Goal: Transaction & Acquisition: Purchase product/service

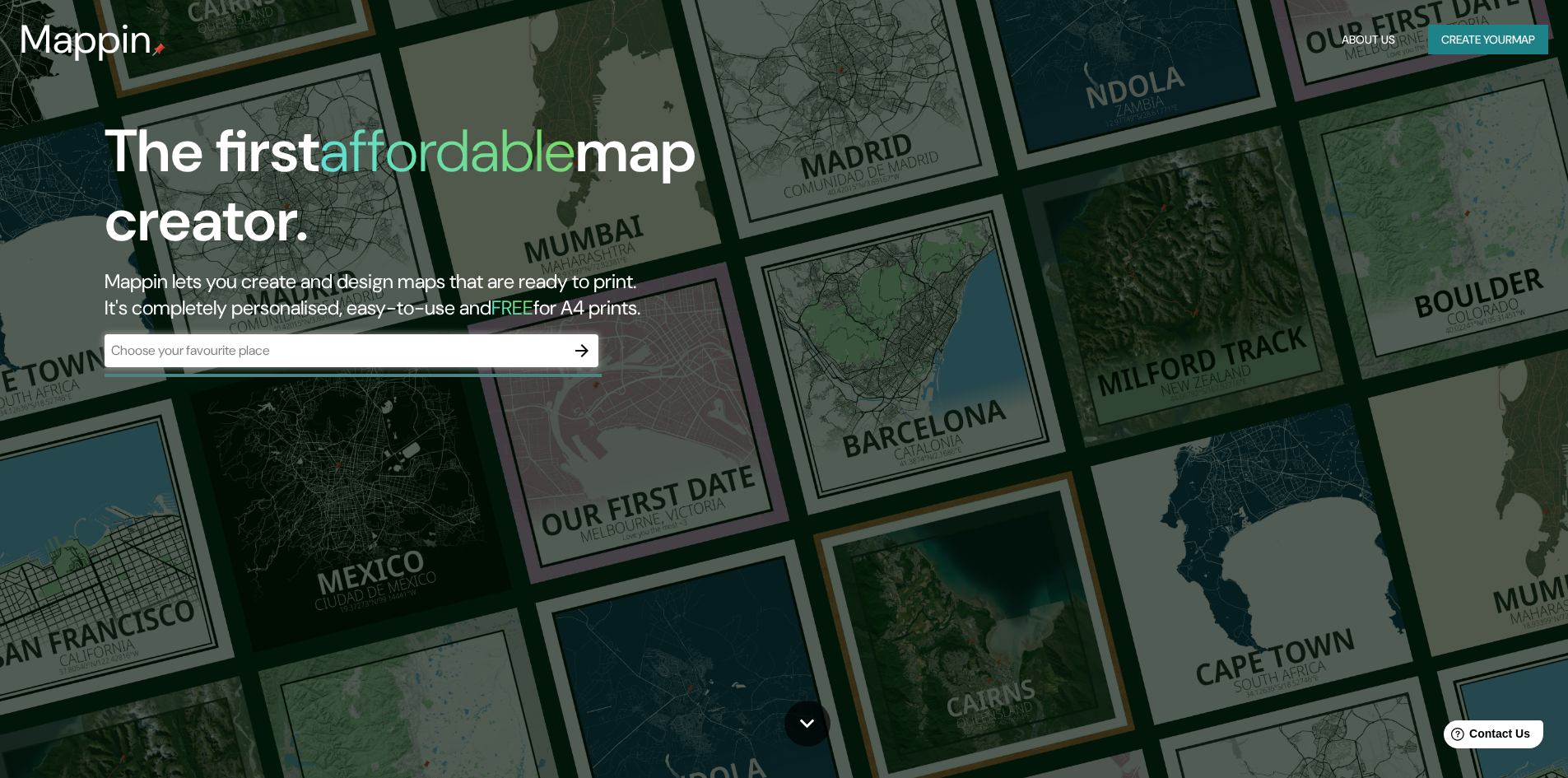
click at [243, 363] on div "​" at bounding box center [351, 350] width 494 height 33
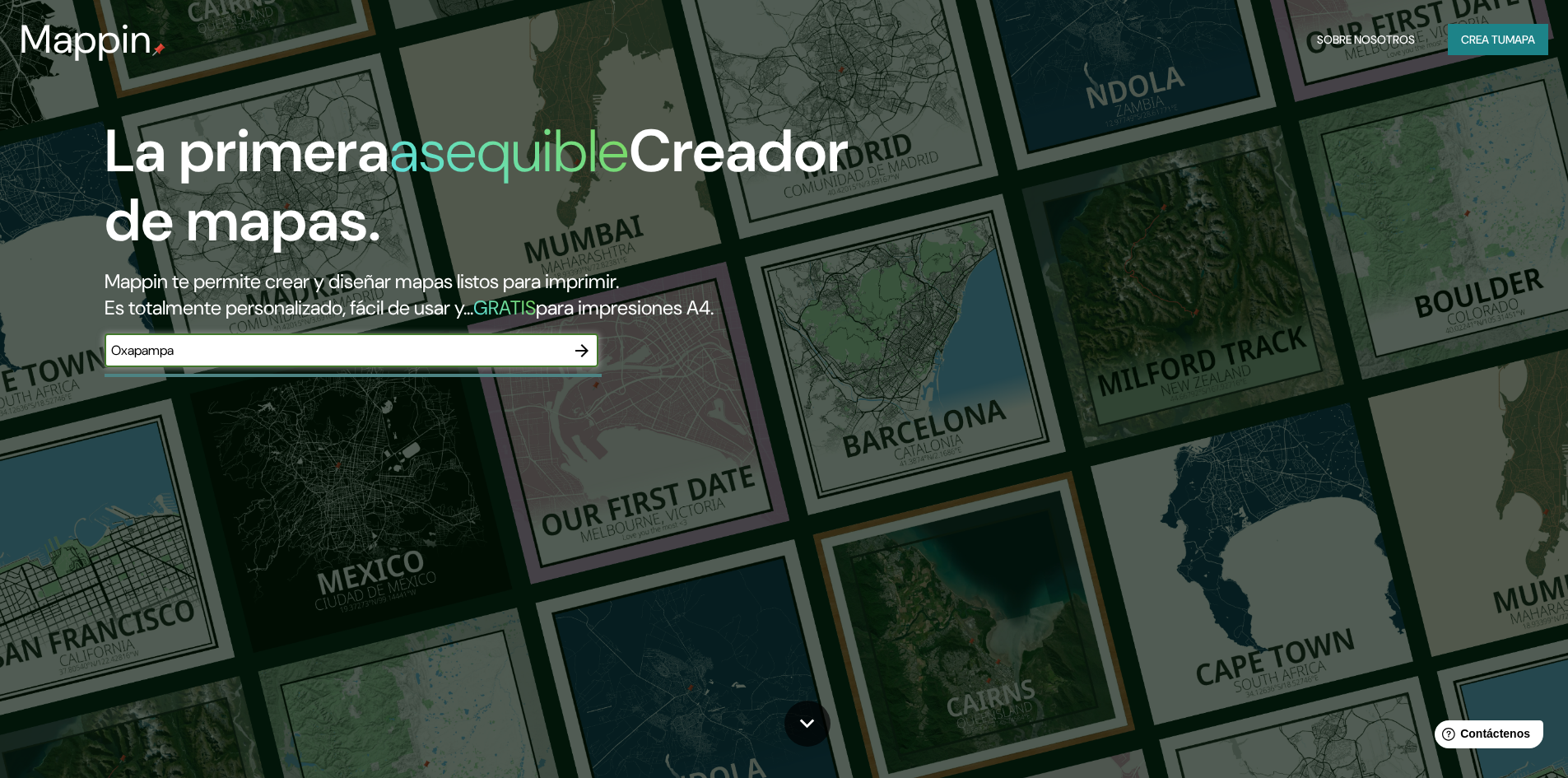
type input "Oxapampa"
click at [591, 355] on icon "button" at bounding box center [582, 351] width 20 height 20
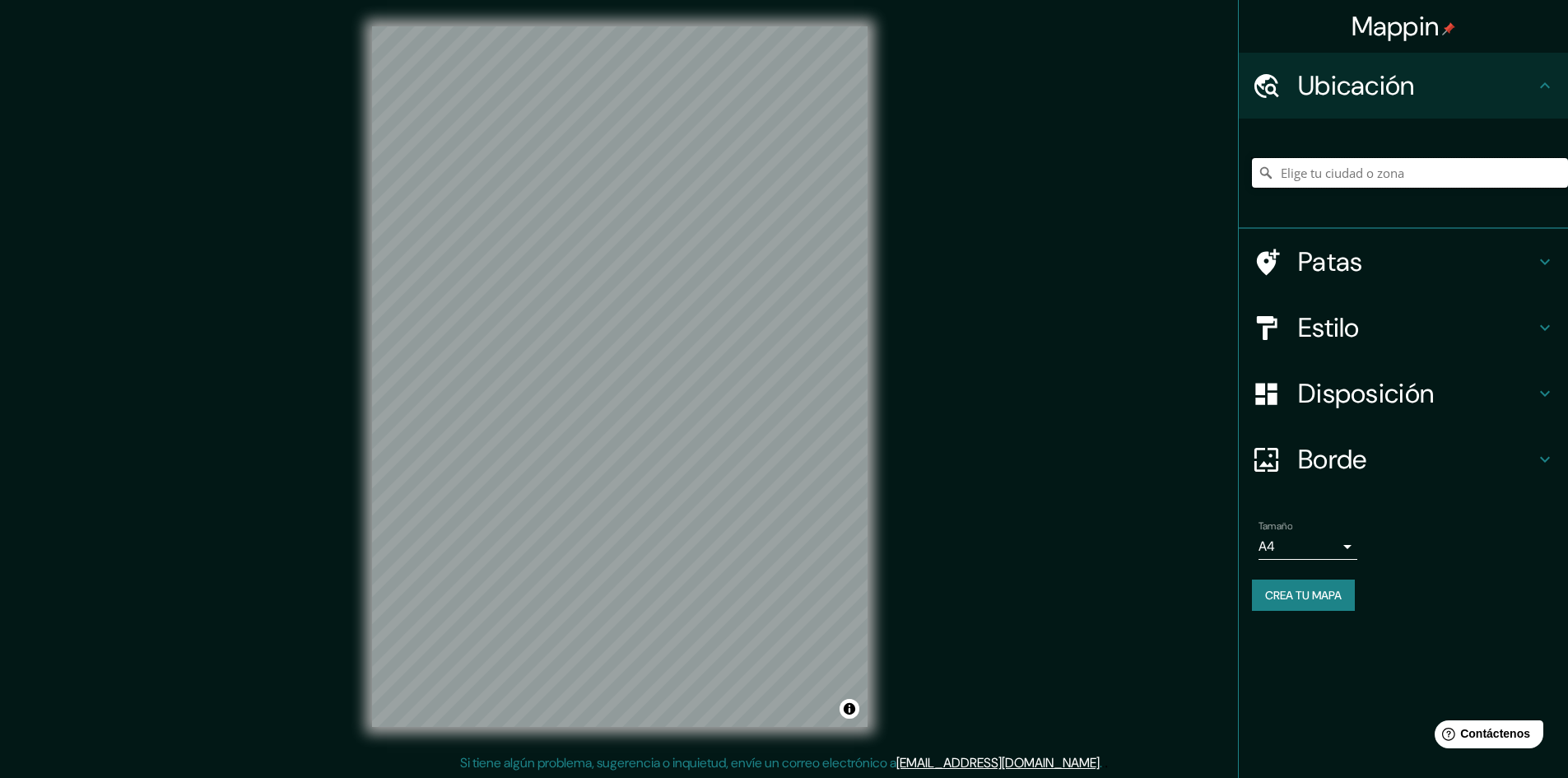
click at [1366, 160] on input "Elige tu ciudad o zona" at bounding box center [1410, 172] width 316 height 29
click at [1344, 170] on input "Elige tu ciudad o zona" at bounding box center [1410, 172] width 316 height 29
type input "Oxapampa, Departamento de Pasco, Perú"
click at [1316, 331] on font "Estilo" at bounding box center [1328, 327] width 61 height 35
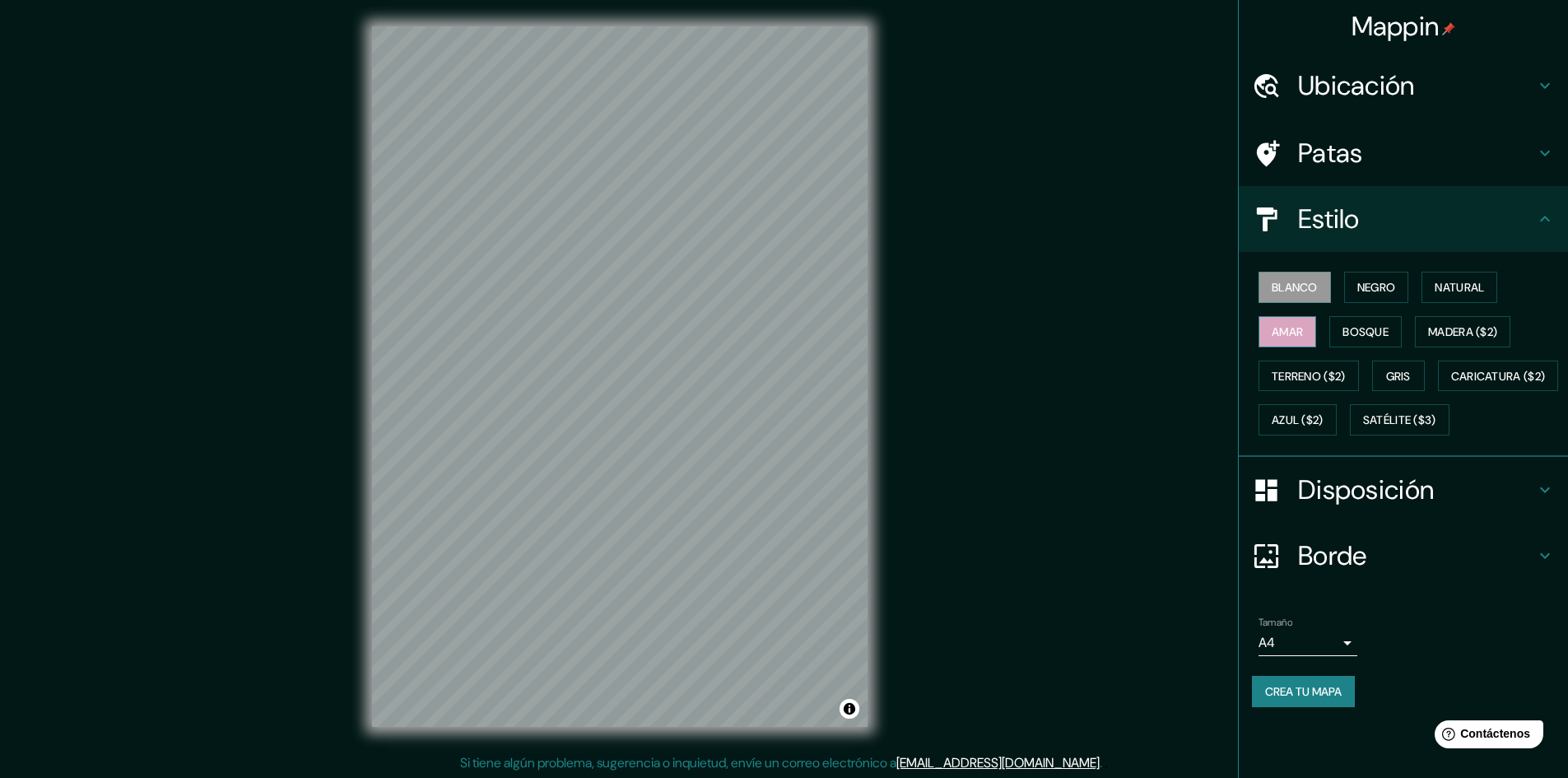
click at [1292, 341] on font "Amar" at bounding box center [1287, 332] width 31 height 21
click at [1355, 331] on font "Bosque" at bounding box center [1366, 332] width 46 height 15
click at [1384, 296] on font "Negro" at bounding box center [1376, 287] width 38 height 21
click at [1484, 288] on font "Natural" at bounding box center [1459, 287] width 49 height 15
click at [1318, 686] on body "Mappin Ubicación Oxapampa, Departamento de Pasco, Perú Oxapampa Departamento de…" at bounding box center [784, 389] width 1568 height 778
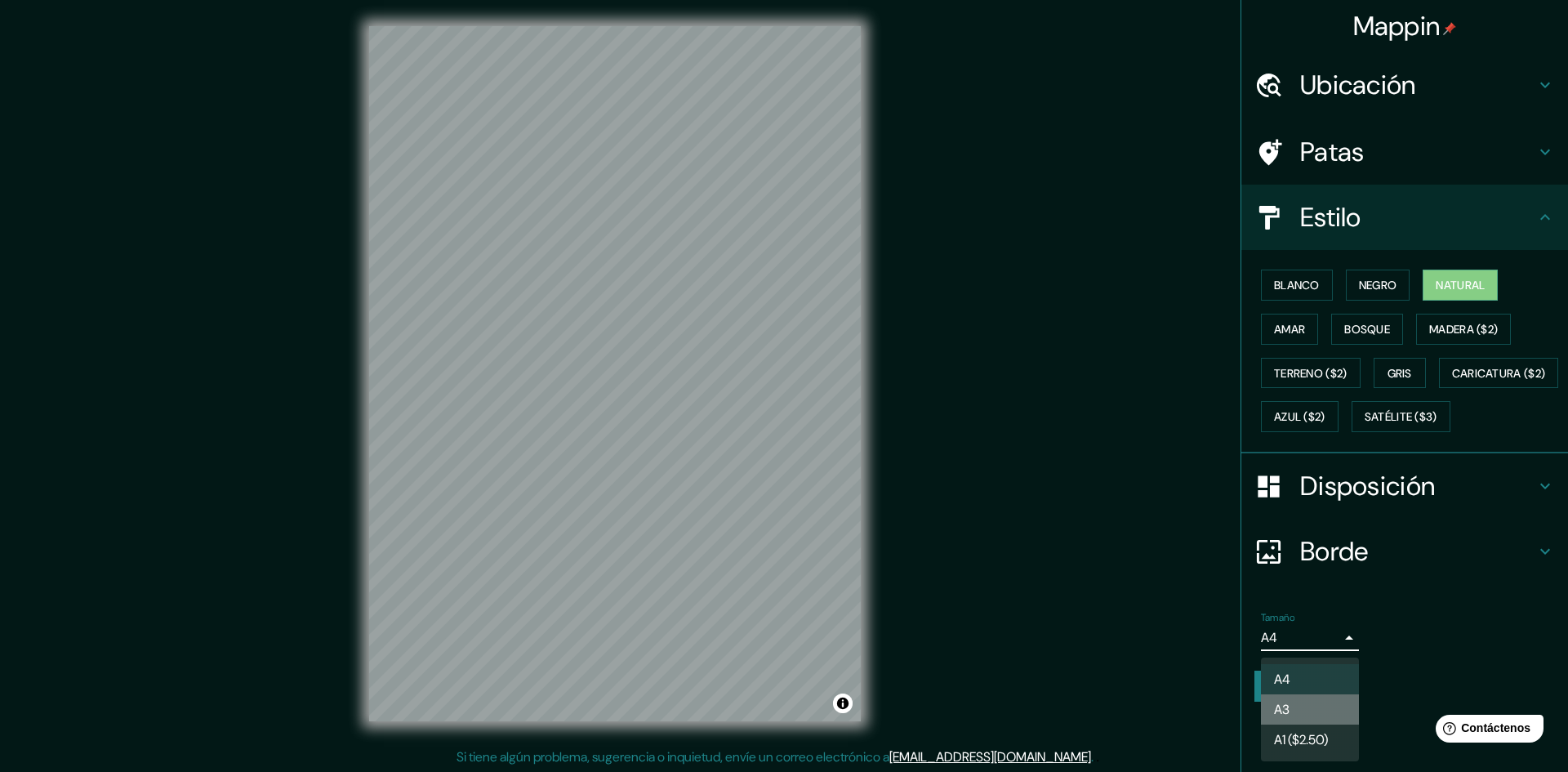
click at [1303, 715] on li "A3" at bounding box center [1310, 709] width 98 height 30
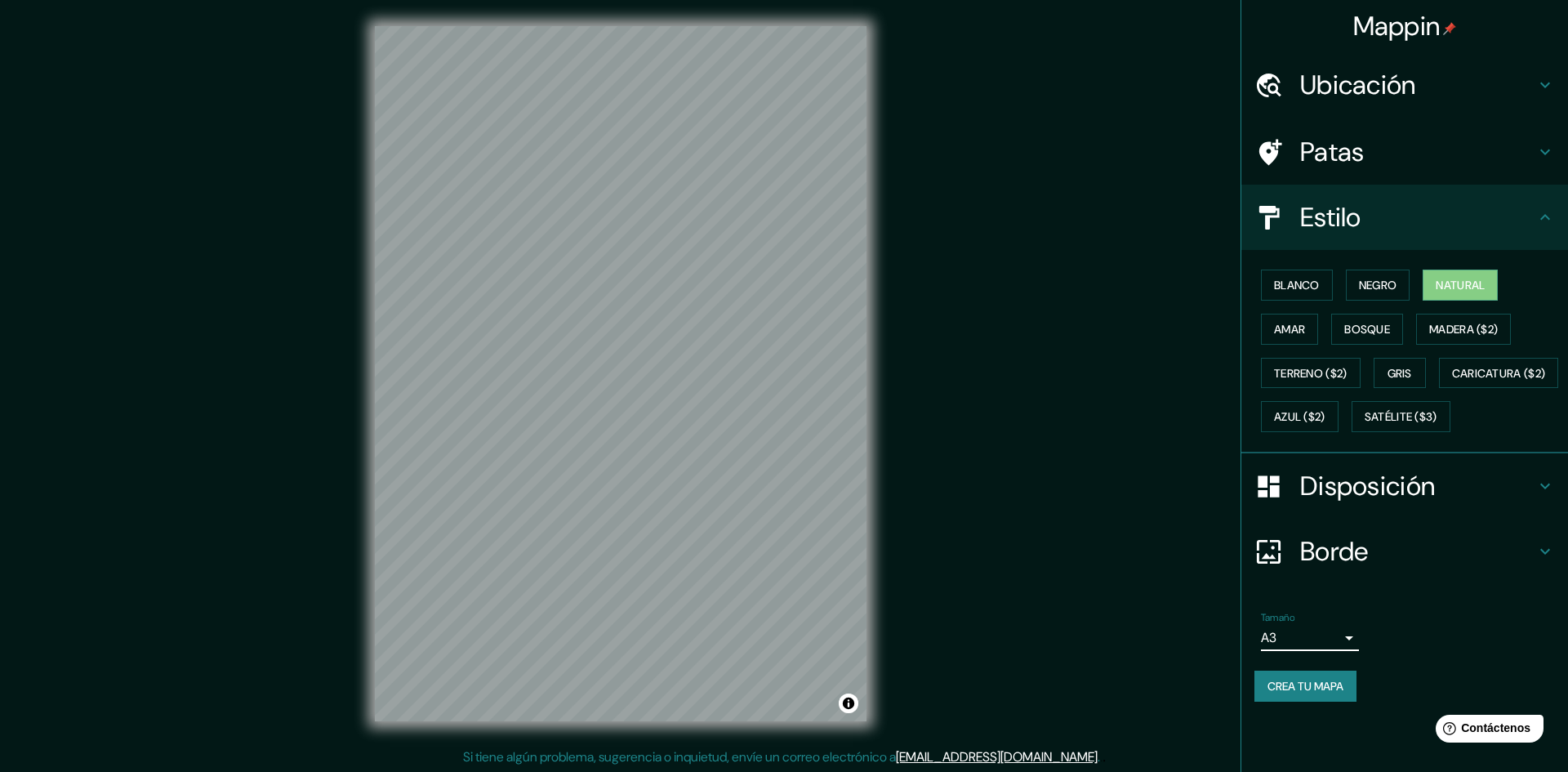
click at [1314, 672] on body "Mappin Ubicación Oxapampa, Departamento de Pasco, Perú Oxapampa Departamento de…" at bounding box center [784, 386] width 1568 height 772
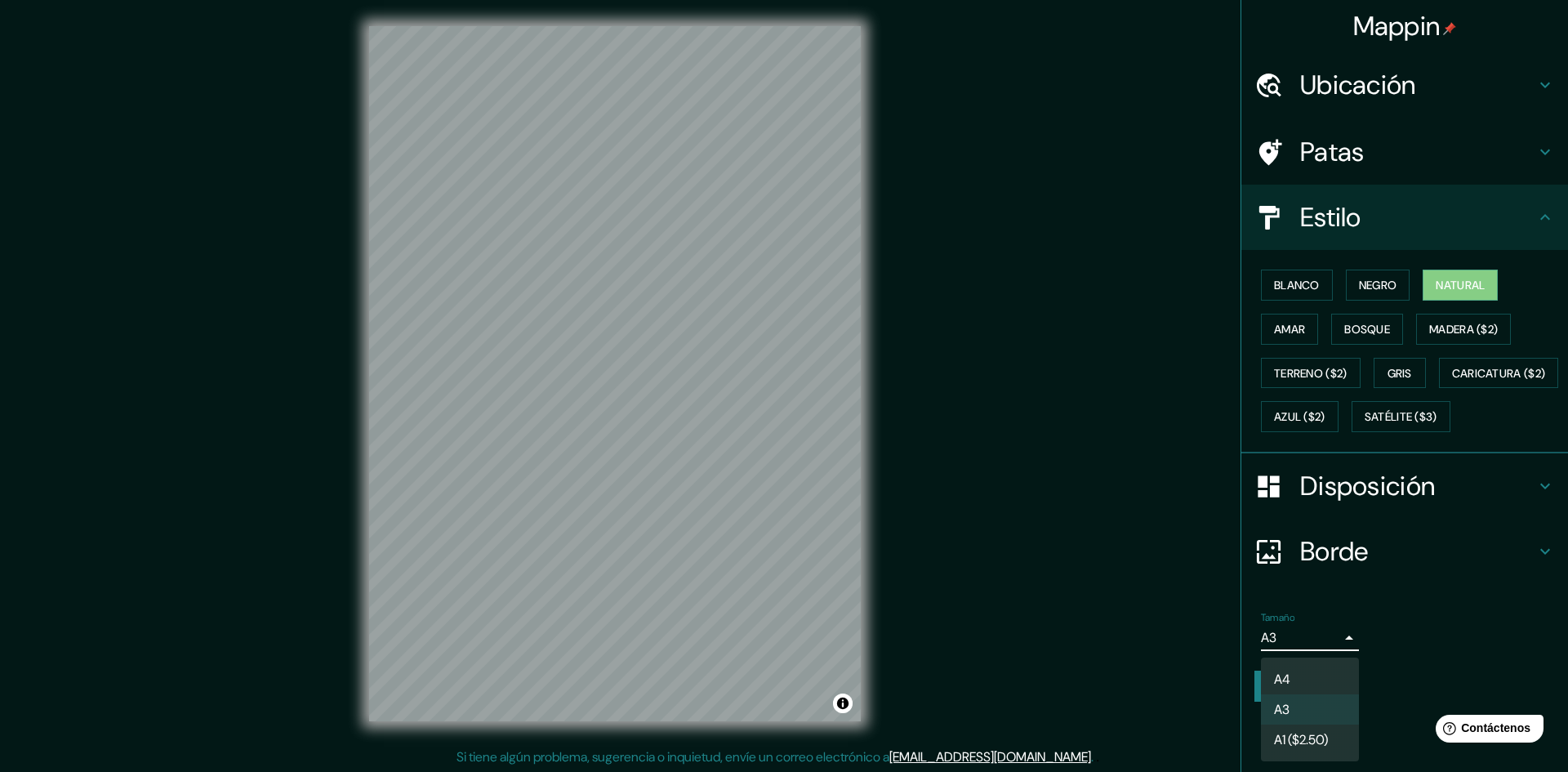
click at [1283, 736] on font "A1 ($2.50)" at bounding box center [1301, 739] width 54 height 17
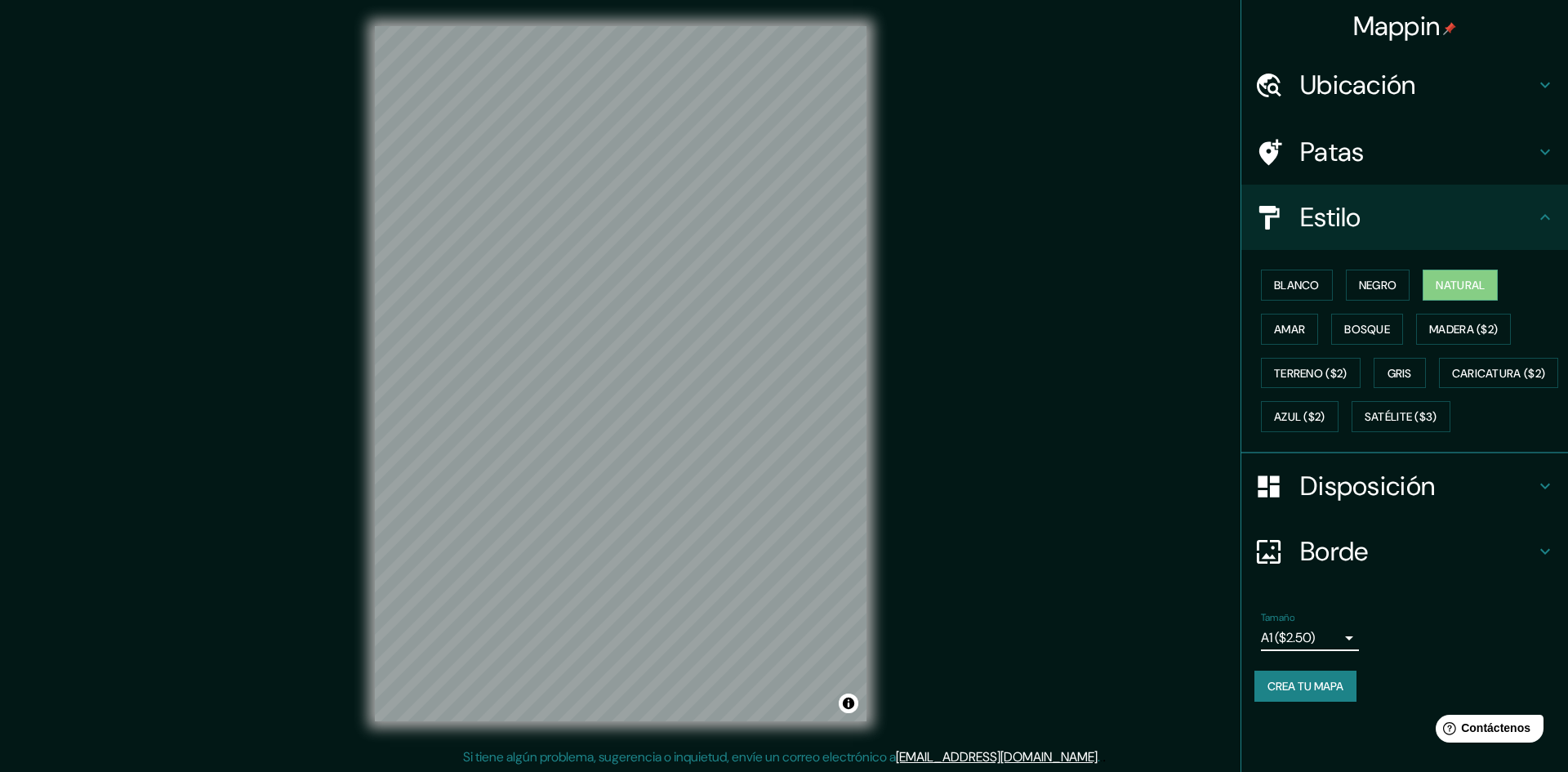
click at [1314, 673] on body "Mappin Ubicación Oxapampa, Departamento de Pasco, Perú Oxapampa Departamento de…" at bounding box center [784, 386] width 1568 height 772
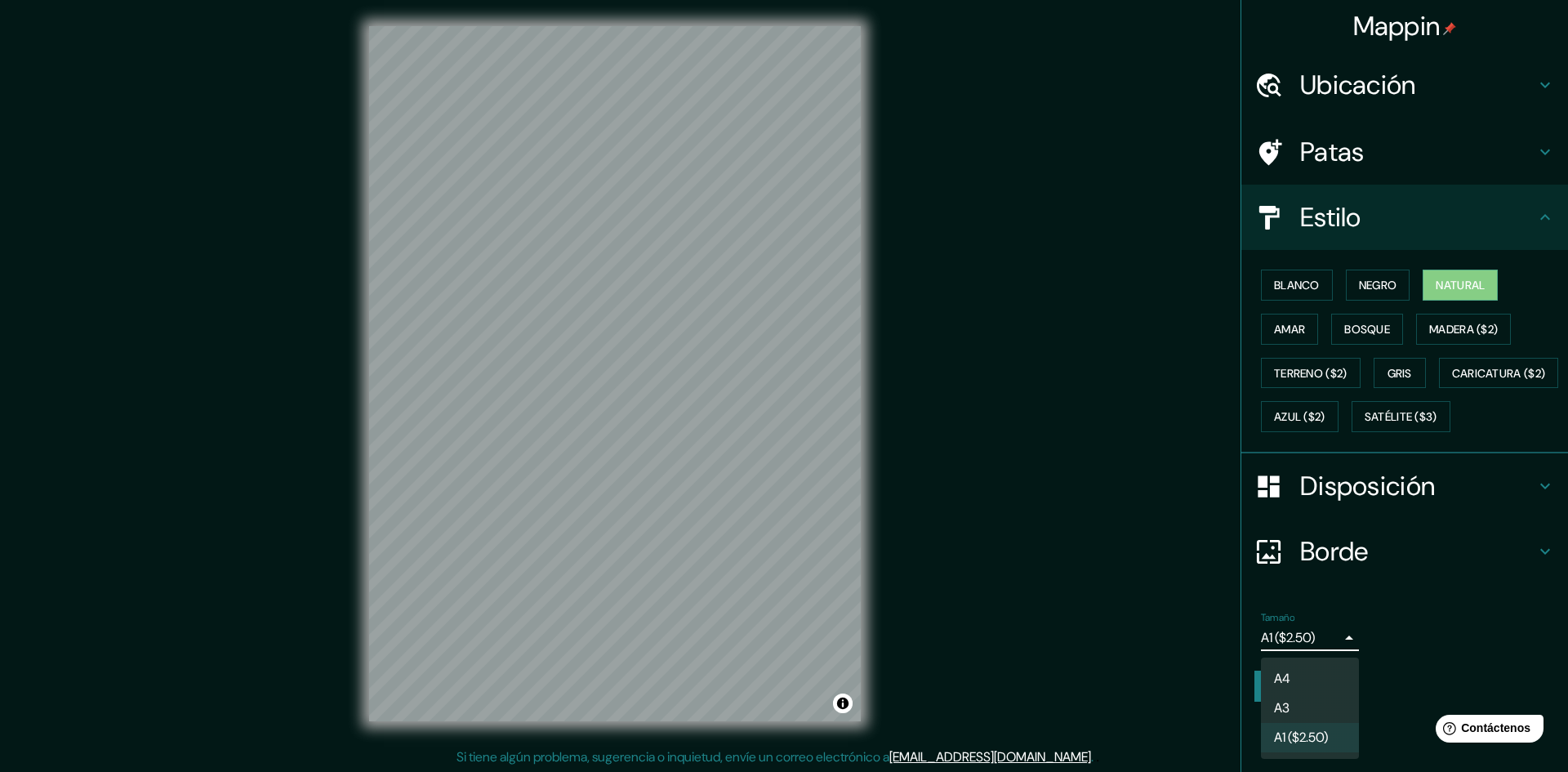
click at [1305, 702] on li "A3" at bounding box center [1310, 708] width 98 height 29
type input "a4"
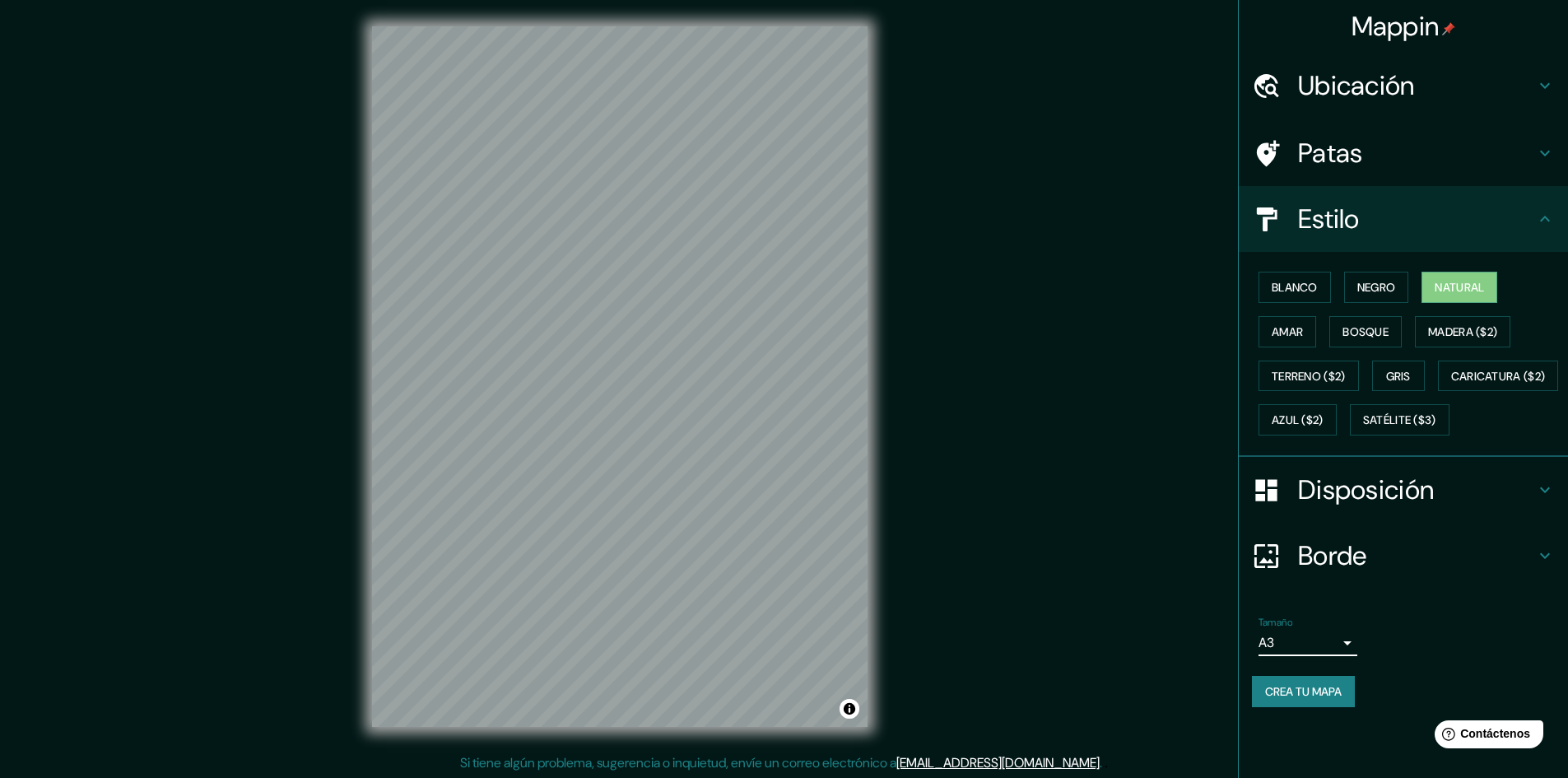
click at [1321, 687] on body "Mappin Ubicación Oxapampa, Departamento de Pasco, Perú Oxapampa Departamento de…" at bounding box center [784, 389] width 1568 height 778
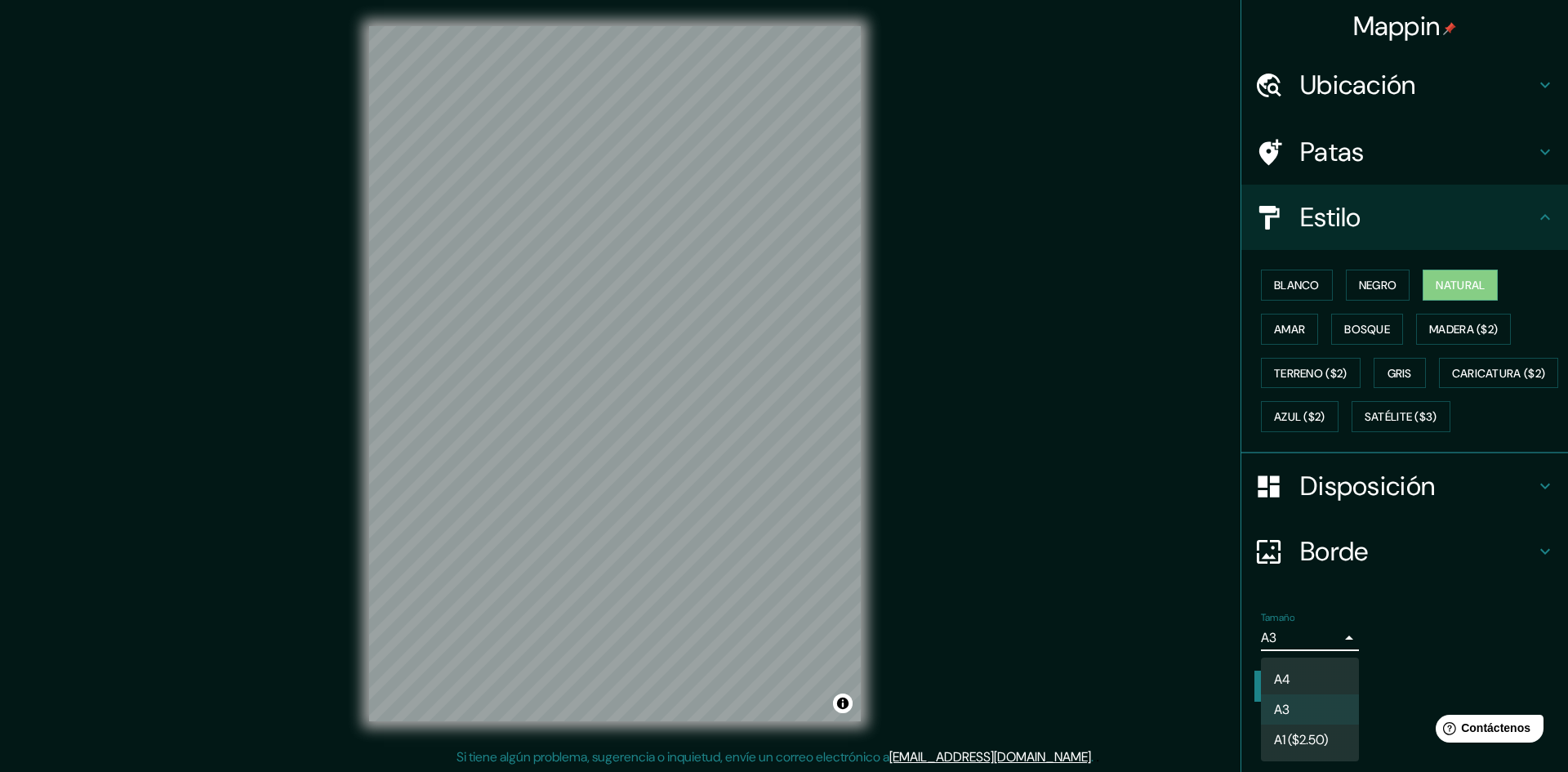
click at [1330, 712] on li "A3" at bounding box center [1310, 709] width 98 height 30
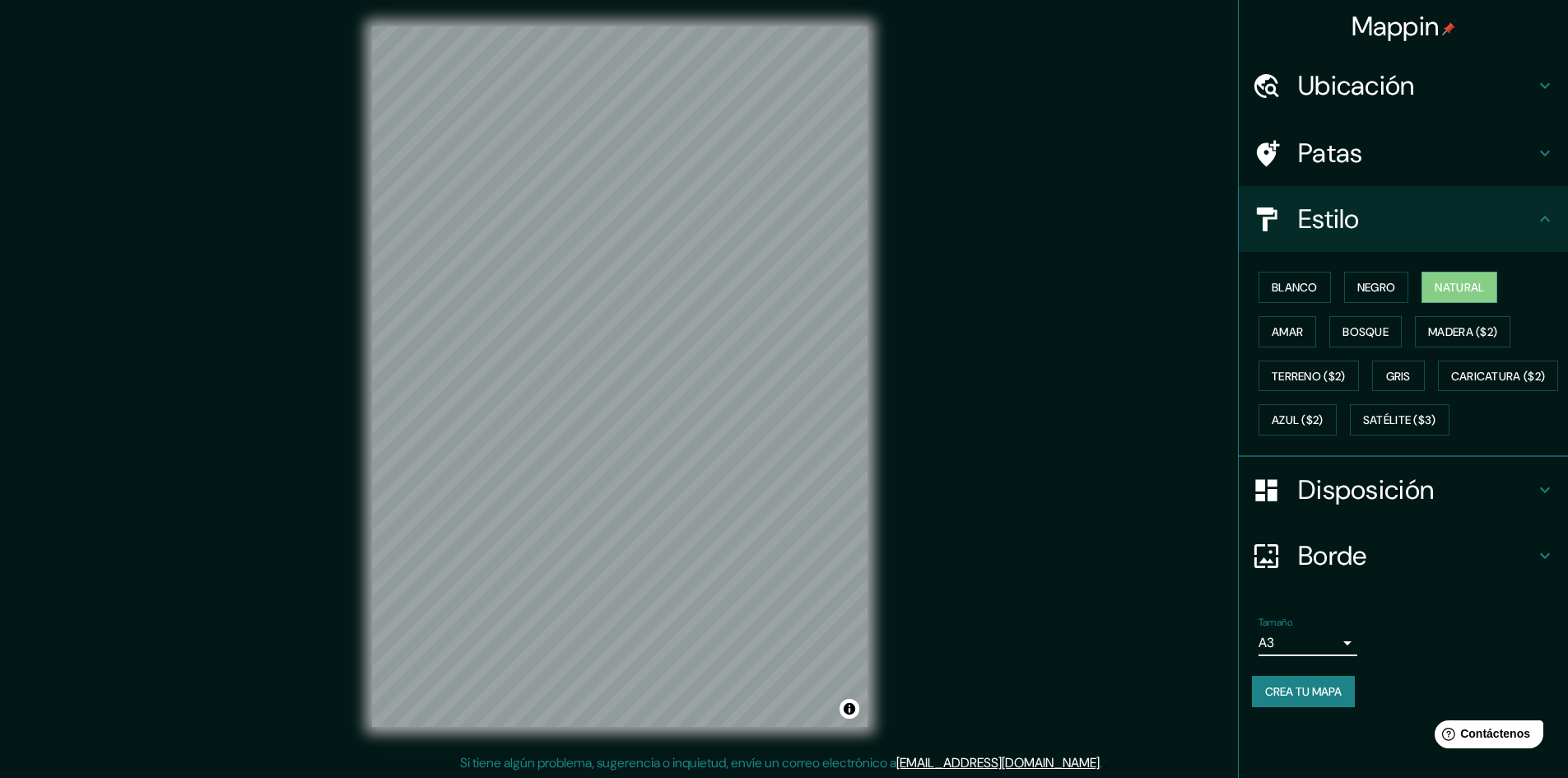
click at [1294, 700] on font "Crea tu mapa" at bounding box center [1303, 692] width 77 height 15
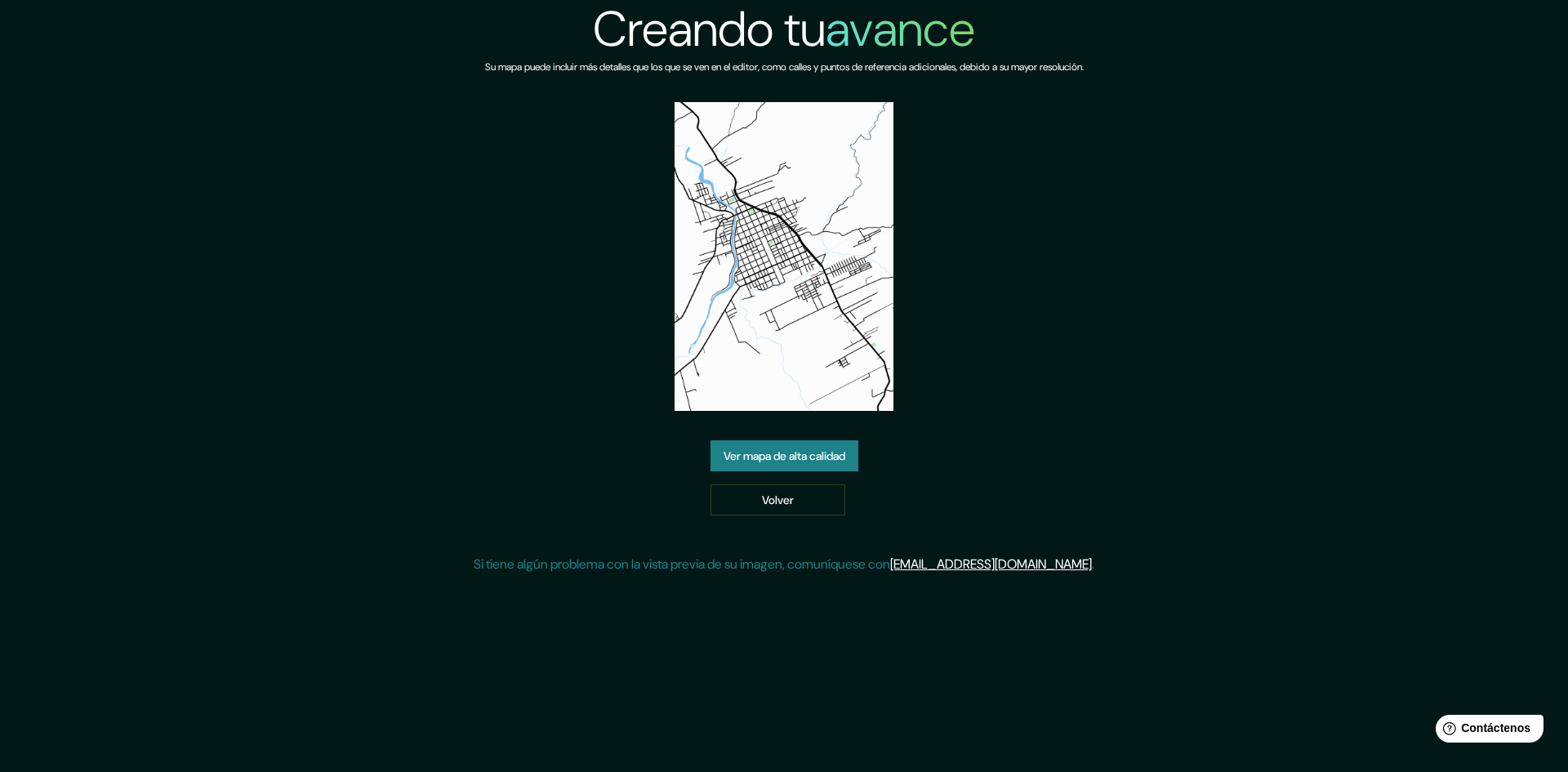
click at [794, 466] on font "Ver mapa de alta calidad" at bounding box center [785, 456] width 122 height 21
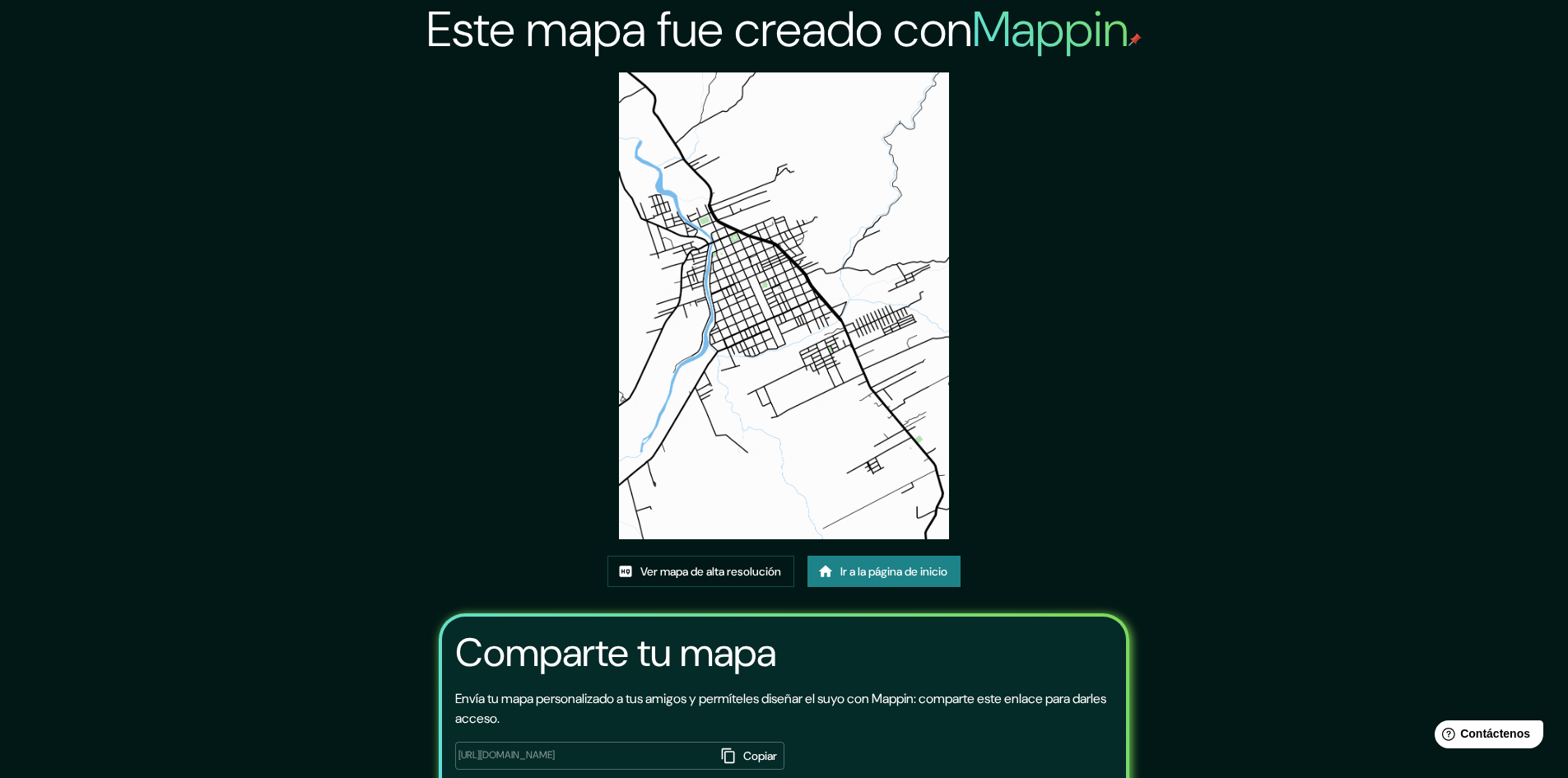
drag, startPoint x: 739, startPoint y: 284, endPoint x: 461, endPoint y: 419, distance: 309.0
click at [461, 419] on div "Este mapa fue creado con Mappin Ver mapa de alta resolución Ir a la página de i…" at bounding box center [784, 440] width 731 height 881
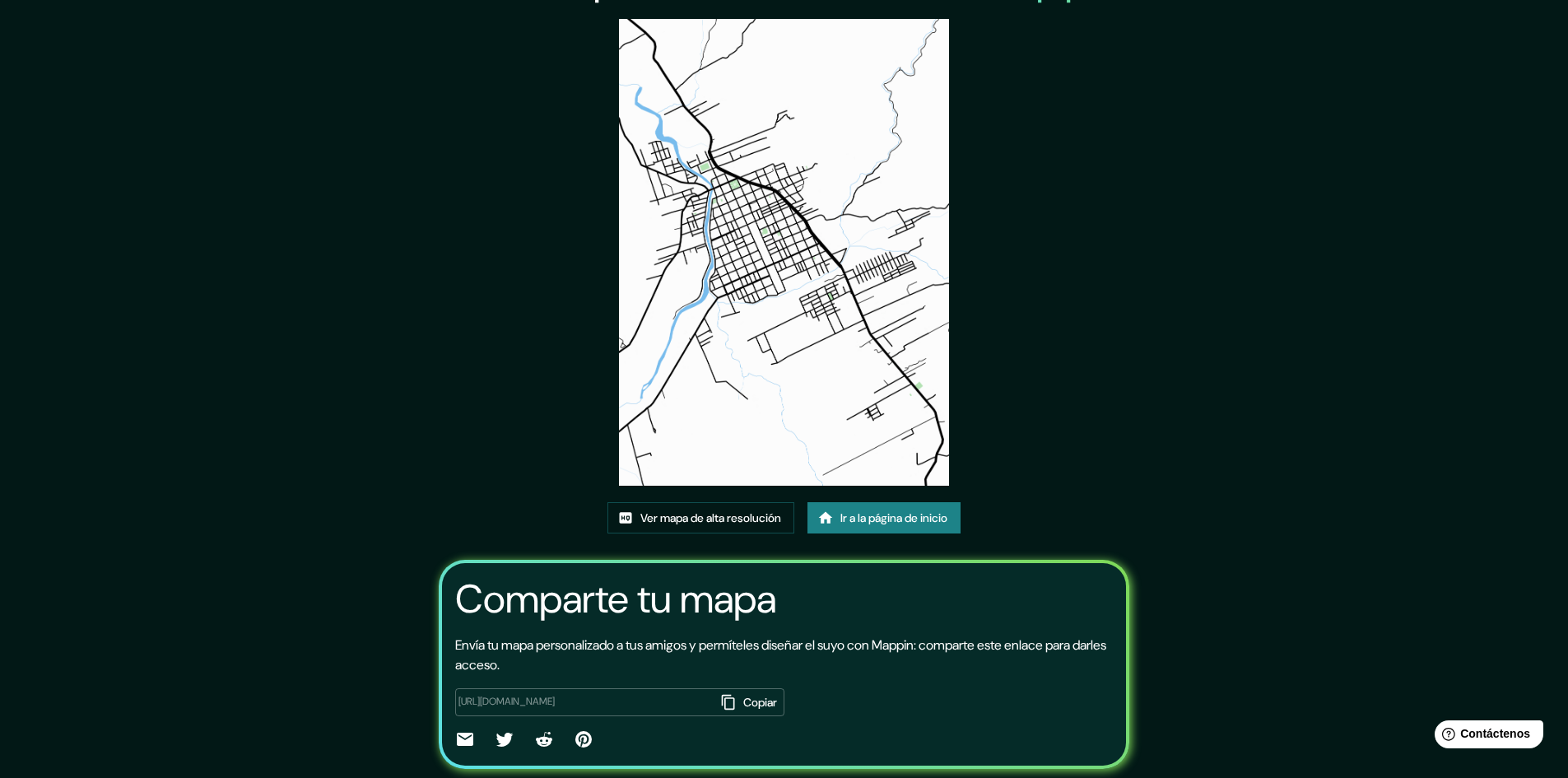
scroll to position [102, 0]
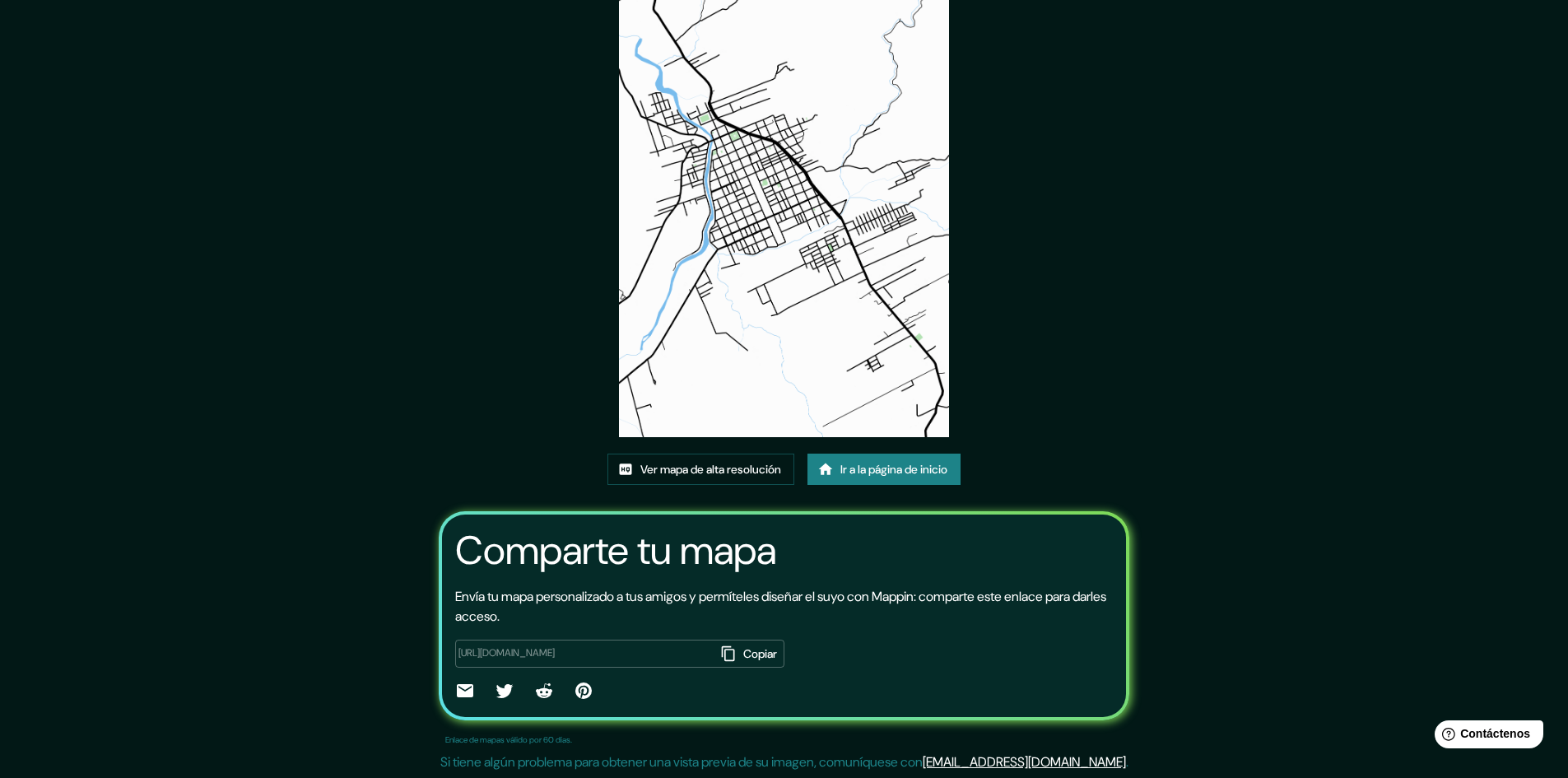
click at [1092, 419] on div "Este mapa fue creado con Mappin Ver mapa de alta resolución Ir a la página de i…" at bounding box center [784, 338] width 731 height 881
click at [718, 468] on font "Ver mapa de alta resolución" at bounding box center [711, 469] width 141 height 15
